Goal: Information Seeking & Learning: Learn about a topic

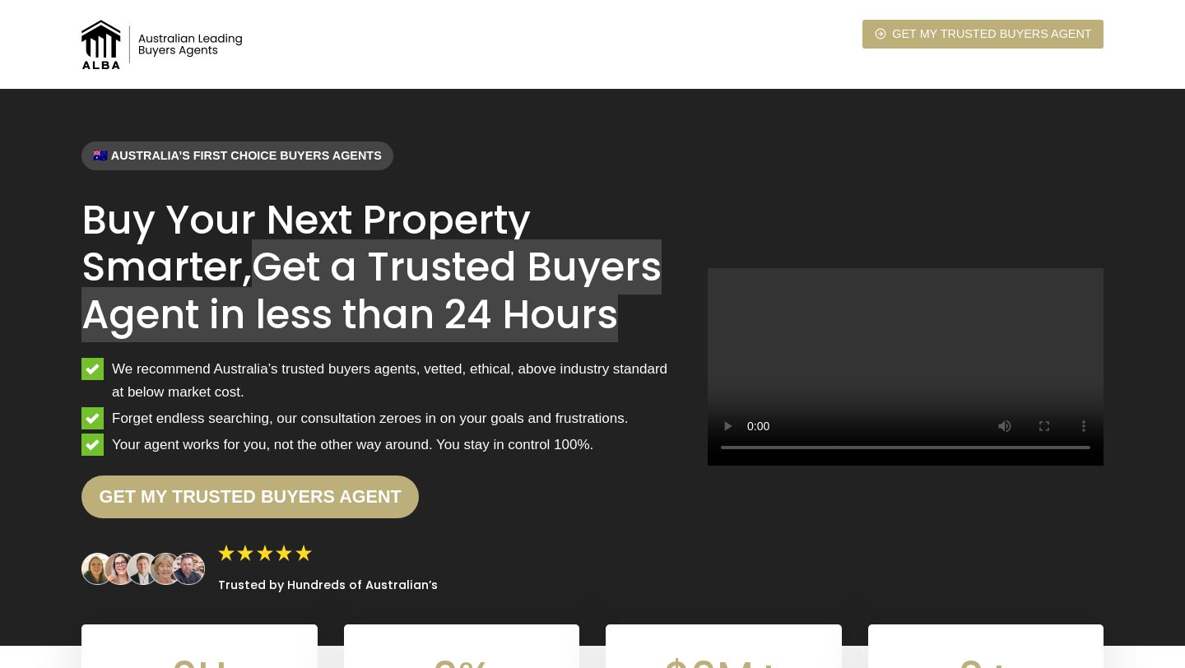
click at [212, 254] on h1 "Buy Your Next Property Smarter, Get a Trusted Buyers Agent in less than 24 Hours" at bounding box center [381, 268] width 600 height 142
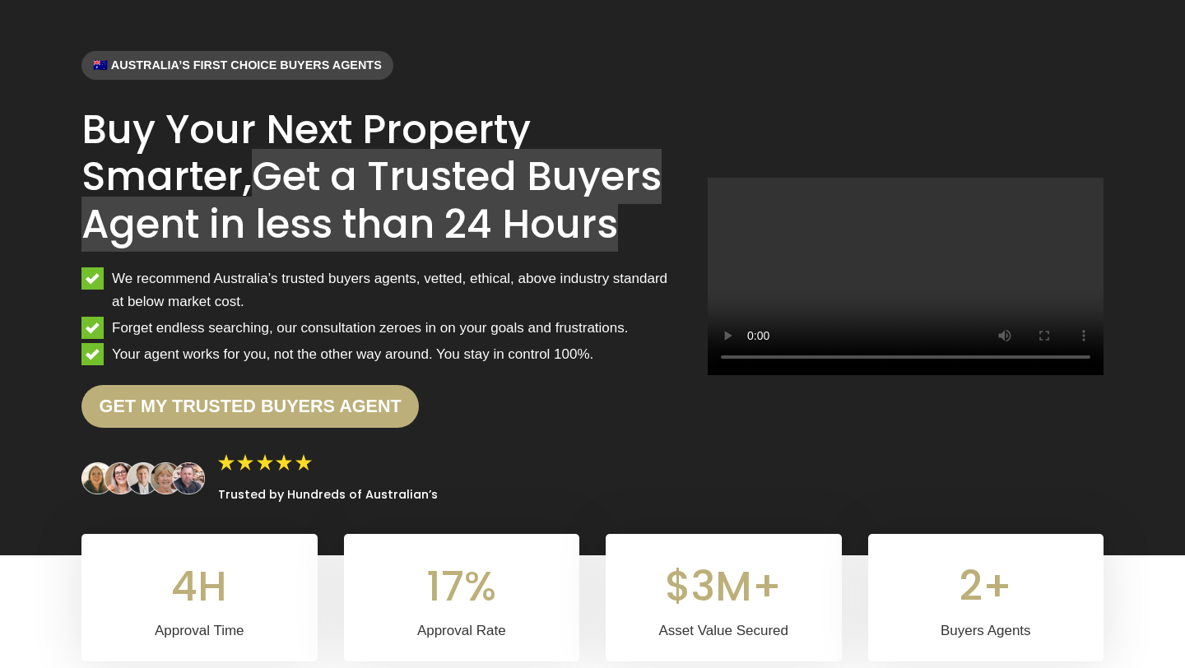
scroll to position [92, 0]
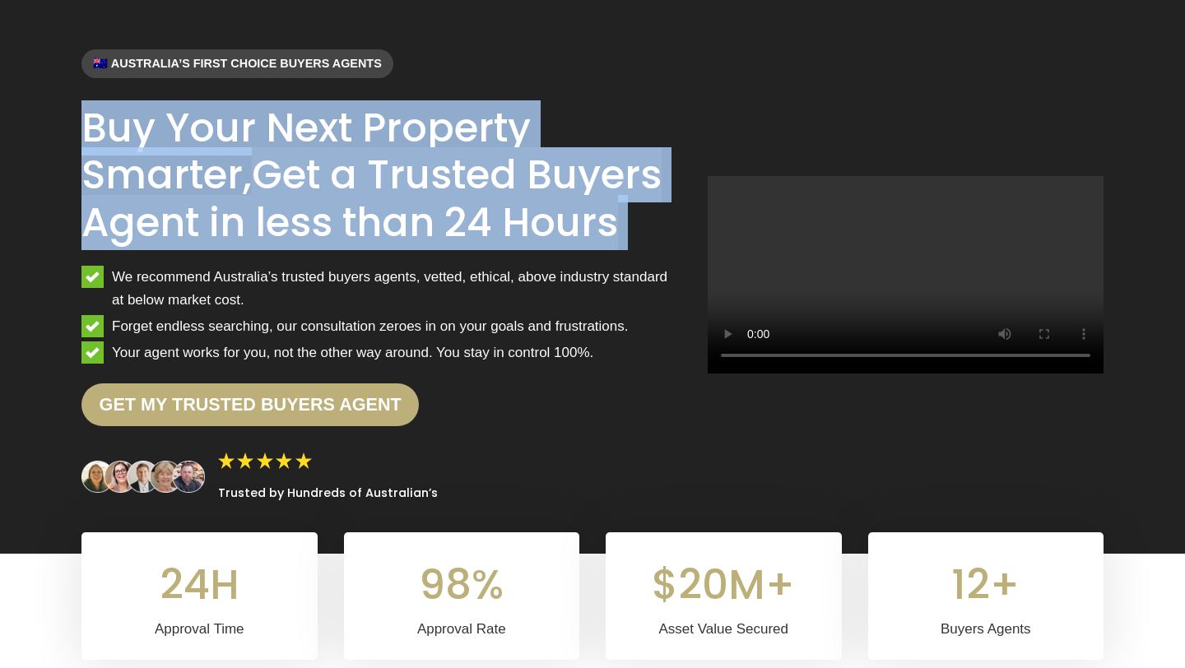
drag, startPoint x: 82, startPoint y: 117, endPoint x: 652, endPoint y: 257, distance: 586.5
click at [652, 257] on div "🇦🇺 Australia’s first choice buyers agents Buy Your Next Property Smarter, Get a…" at bounding box center [381, 275] width 600 height 452
copy div "Buy Your Next Property Smarter, Get a Trusted Buyers Agent in less than 24 Hours"
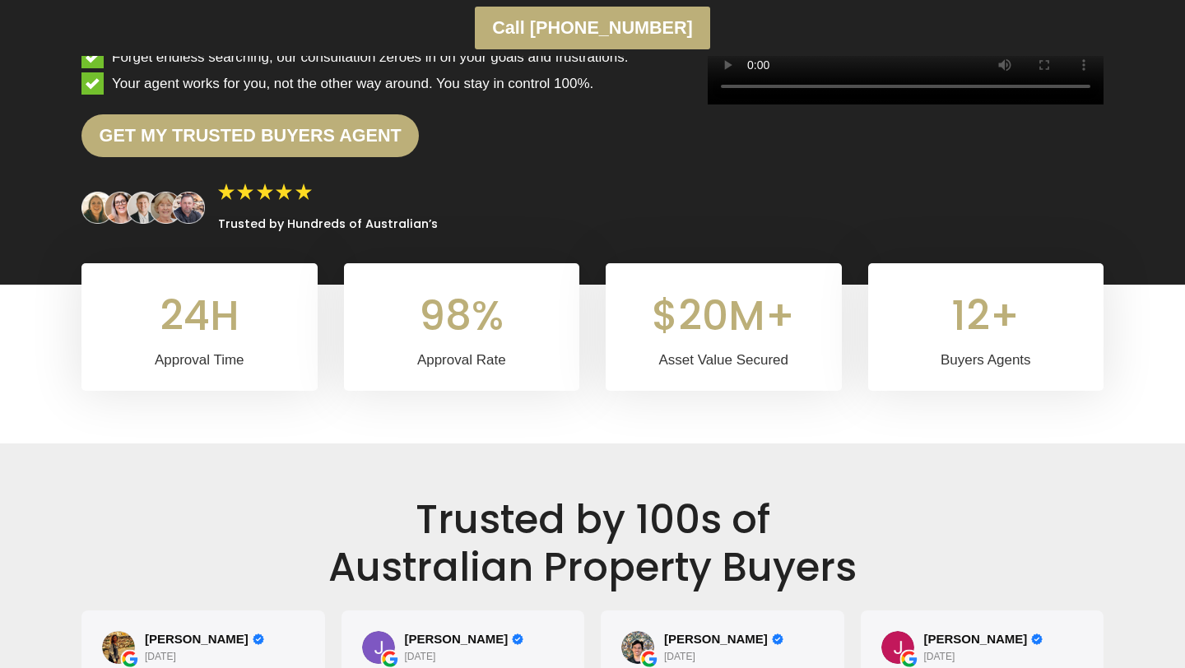
scroll to position [417, 0]
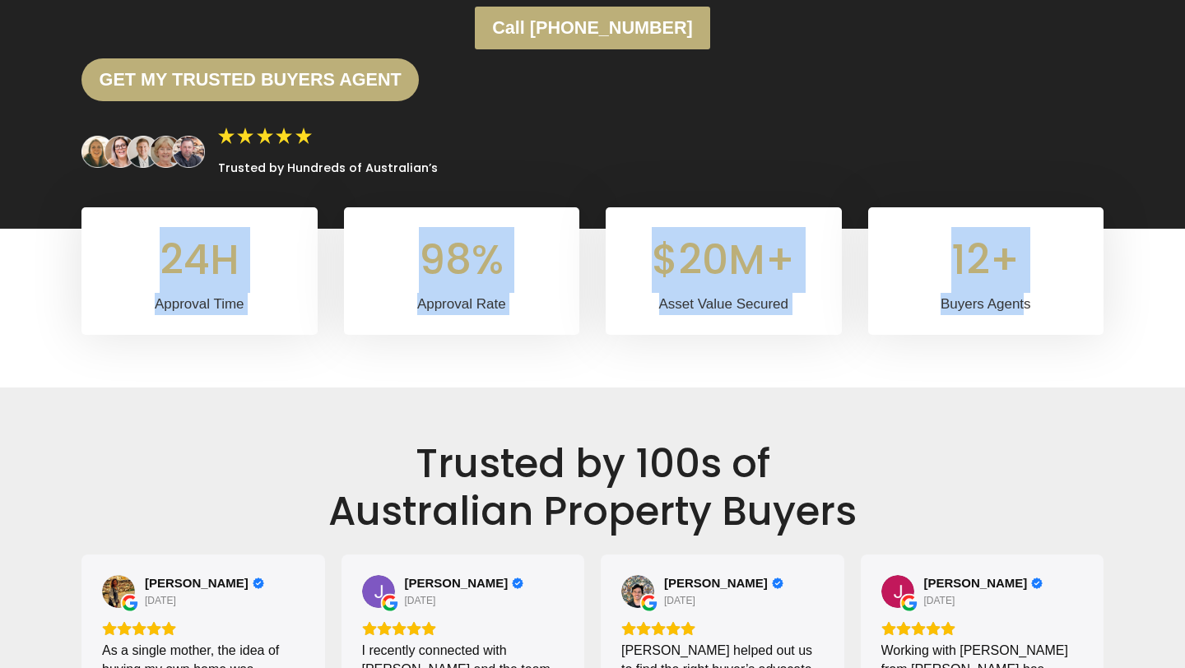
drag, startPoint x: 168, startPoint y: 258, endPoint x: 1026, endPoint y: 314, distance: 860.3
click at [1026, 314] on div "24H 24H Approval Time 98% 98% Approval Rate $20M+ $20M+ Asset Value Secured 12+…" at bounding box center [592, 271] width 1022 height 128
copy div "24H Approval Time 98% 98% Approval Rate $20M+ $20M+ Asset Value Secured 12+ 12+…"
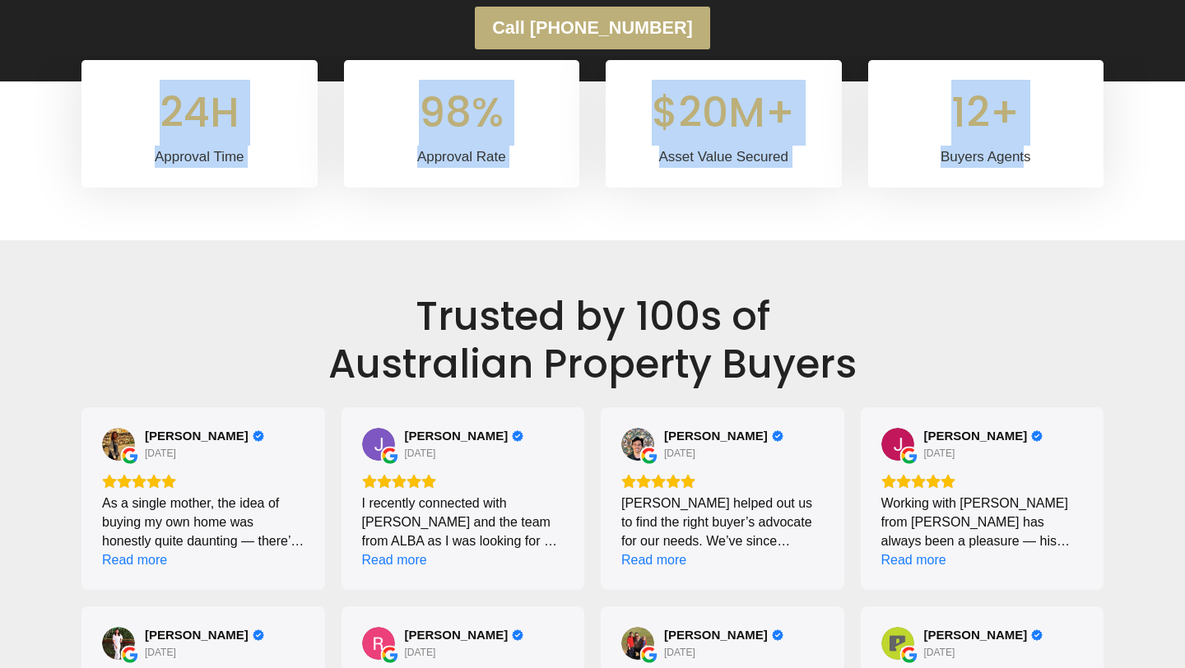
scroll to position [620, 0]
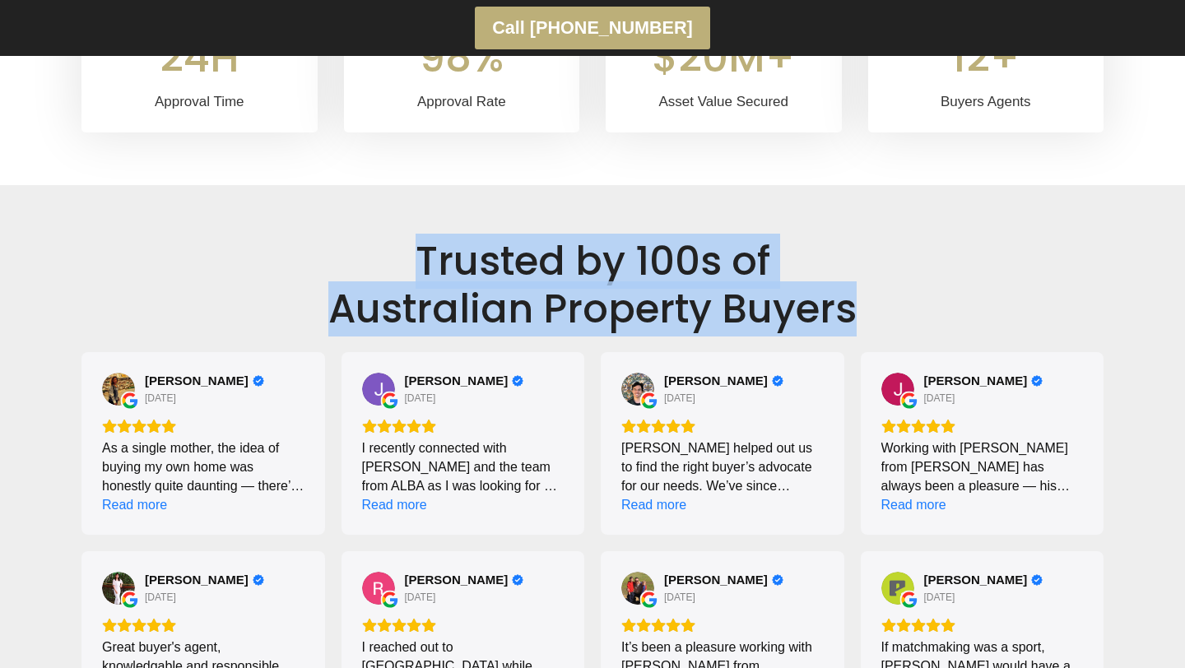
drag, startPoint x: 418, startPoint y: 259, endPoint x: 871, endPoint y: 292, distance: 453.9
click at [871, 292] on h2 "Trusted by 100s of [DEMOGRAPHIC_DATA] Property Buyers" at bounding box center [592, 285] width 1022 height 95
copy h2 "Trusted by 100s of [DEMOGRAPHIC_DATA] Property Buyers"
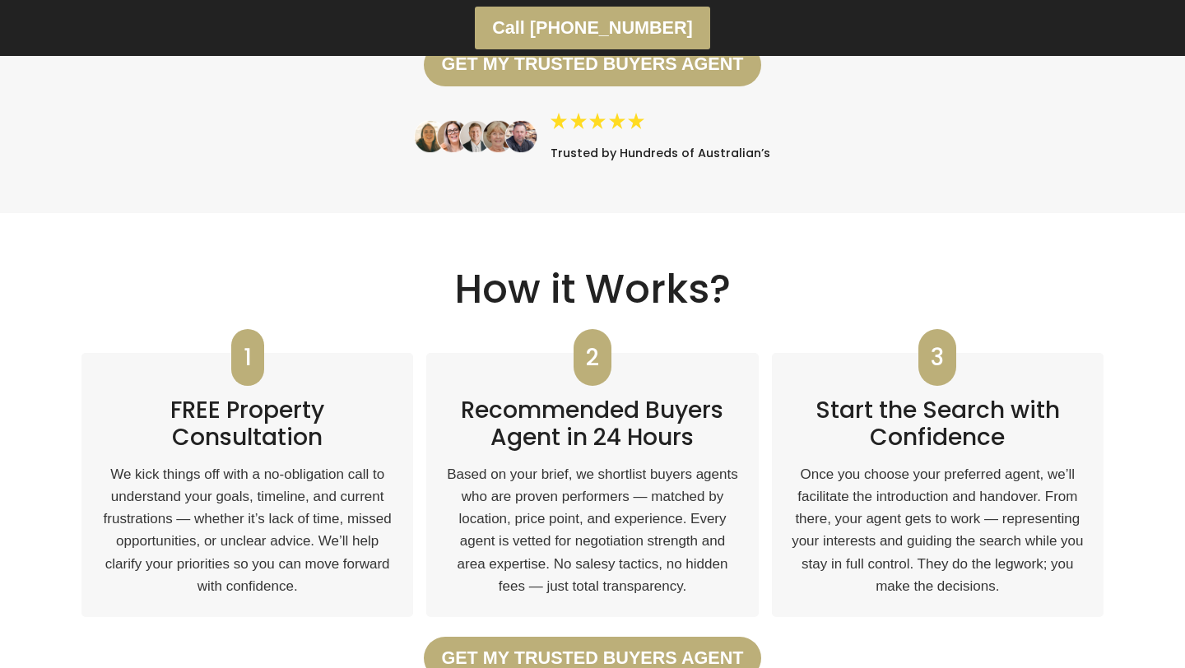
scroll to position [2926, 0]
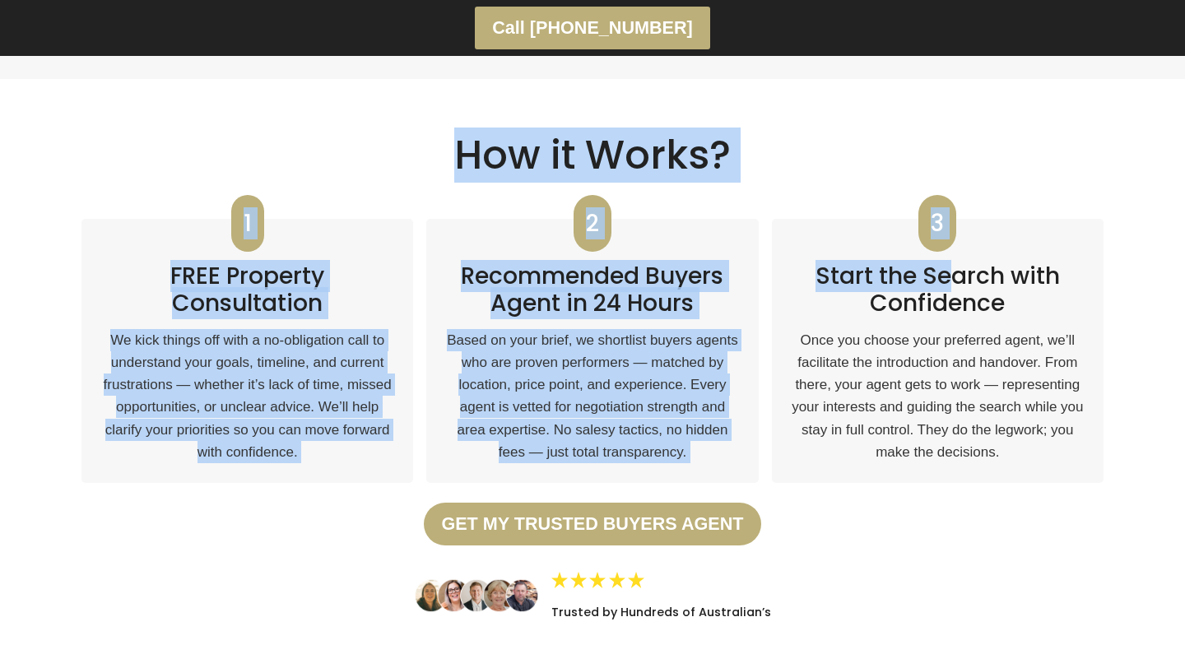
drag, startPoint x: 456, startPoint y: 126, endPoint x: 951, endPoint y: 258, distance: 512.7
click at [951, 258] on div "How it Works? 1 FREE Property Consultation We kick things off with a no-obligat…" at bounding box center [592, 376] width 1022 height 488
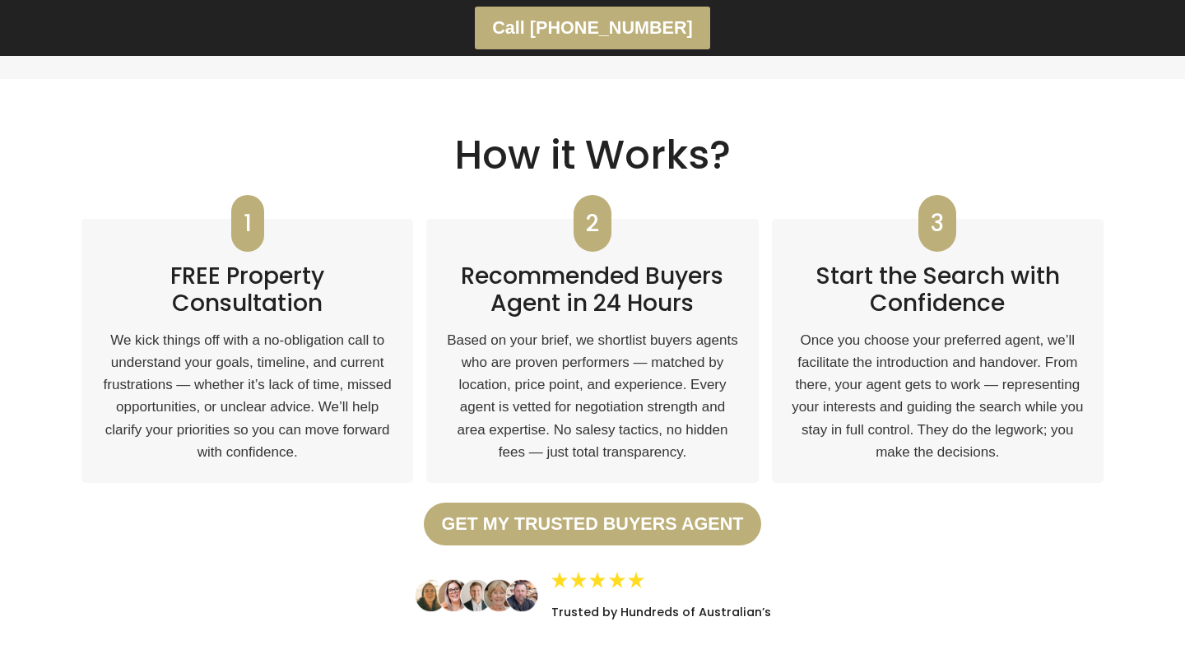
click at [597, 159] on h2 "How it Works?" at bounding box center [592, 156] width 1022 height 48
click at [590, 148] on h2 "How it Works?" at bounding box center [592, 156] width 1022 height 48
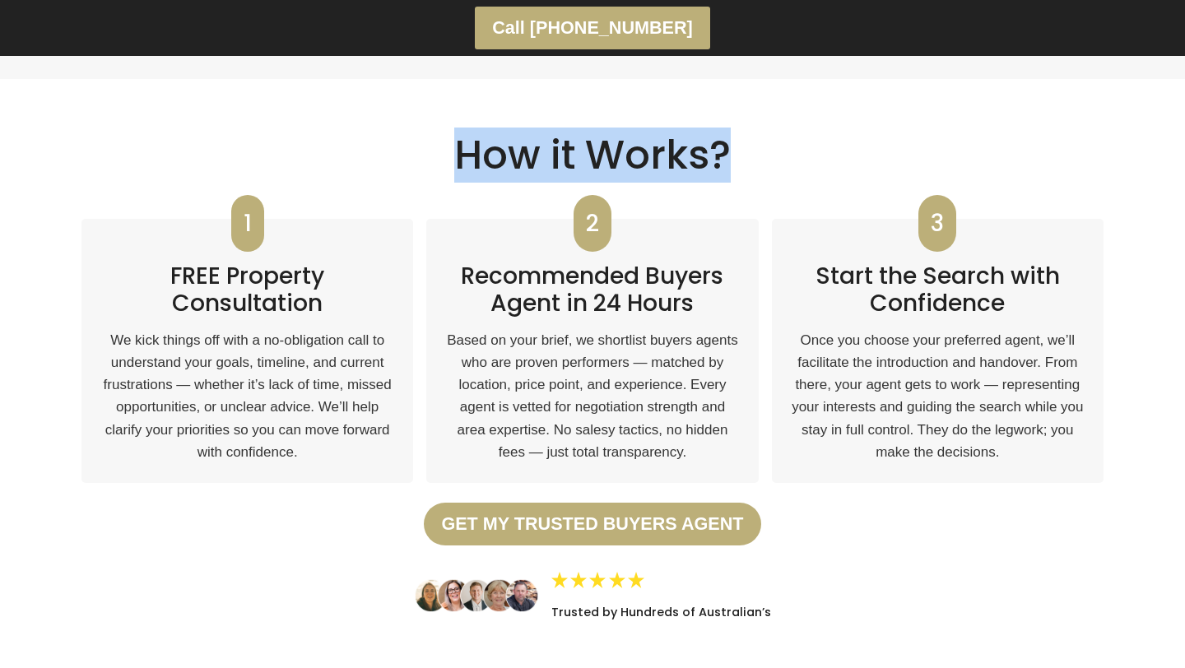
click at [590, 148] on h2 "How it Works?" at bounding box center [592, 156] width 1022 height 48
copy div "How it Works?"
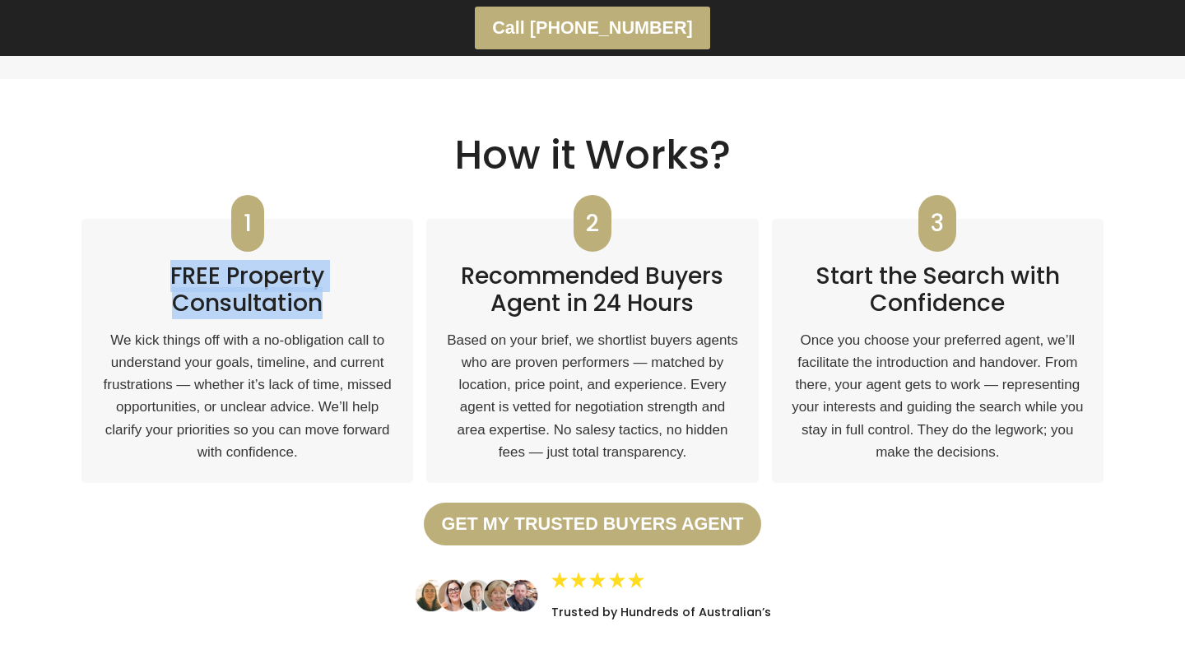
drag, startPoint x: 170, startPoint y: 254, endPoint x: 361, endPoint y: 280, distance: 193.6
click at [361, 280] on h2 "FREE Property Consultation" at bounding box center [247, 283] width 292 height 68
copy h2 "FREE Property Consultation"
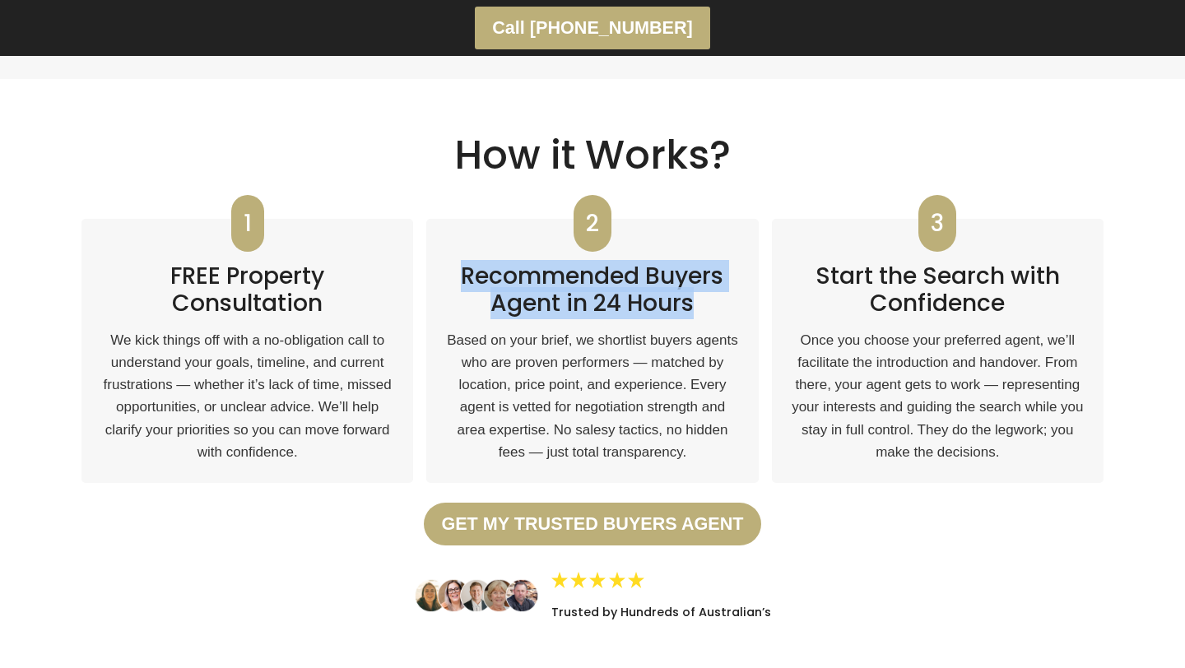
drag, startPoint x: 464, startPoint y: 252, endPoint x: 728, endPoint y: 276, distance: 264.5
click at [728, 276] on h2 "Recommended Buyers Agent in 24 Hours" at bounding box center [592, 283] width 292 height 68
copy h2 "Recommended Buyers Agent in 24 Hours"
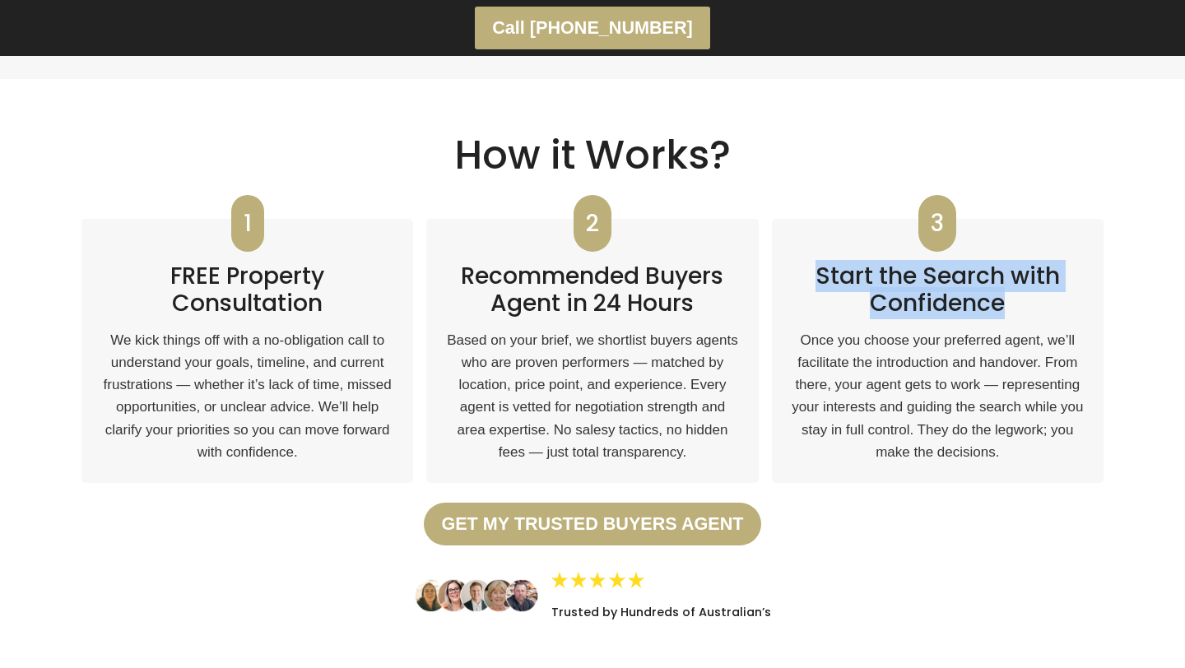
drag, startPoint x: 819, startPoint y: 254, endPoint x: 1068, endPoint y: 293, distance: 251.7
click at [1068, 293] on h2 "Start the Search with Confidence" at bounding box center [938, 283] width 292 height 68
copy h2 "Start the Search with Confidence"
